Goal: Transaction & Acquisition: Purchase product/service

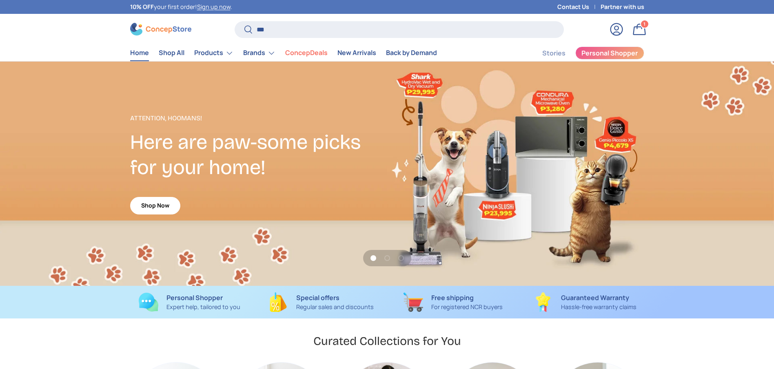
type input "***"
click at [235, 20] on button "Search" at bounding box center [244, 29] width 18 height 19
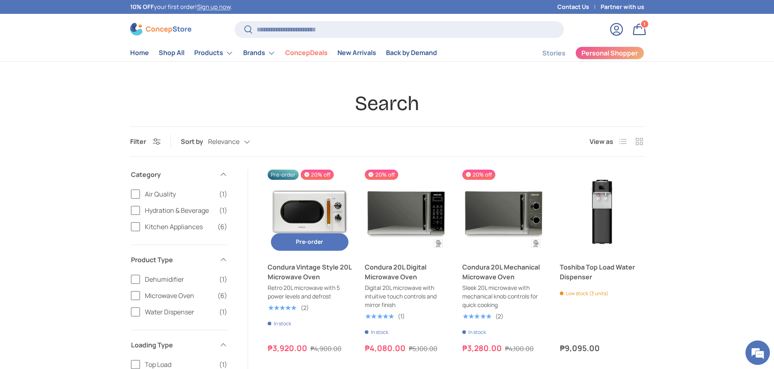
scroll to position [184, 0]
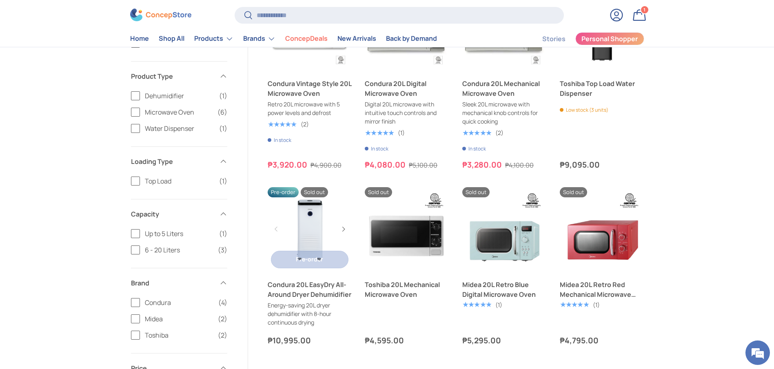
click at [291, 289] on link "Condura 20L EasyDry All-Around Dryer Dehumidifier" at bounding box center [310, 290] width 84 height 20
